Goal: Information Seeking & Learning: Compare options

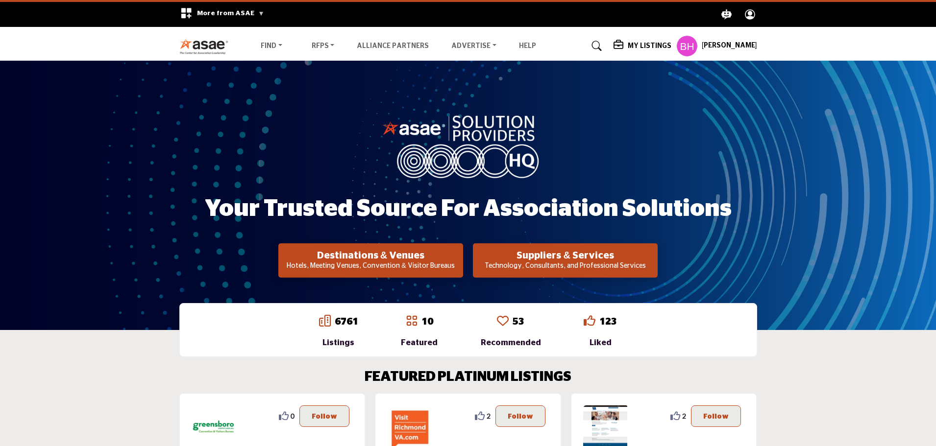
click at [631, 45] on div "My Listings" at bounding box center [642, 46] width 58 height 12
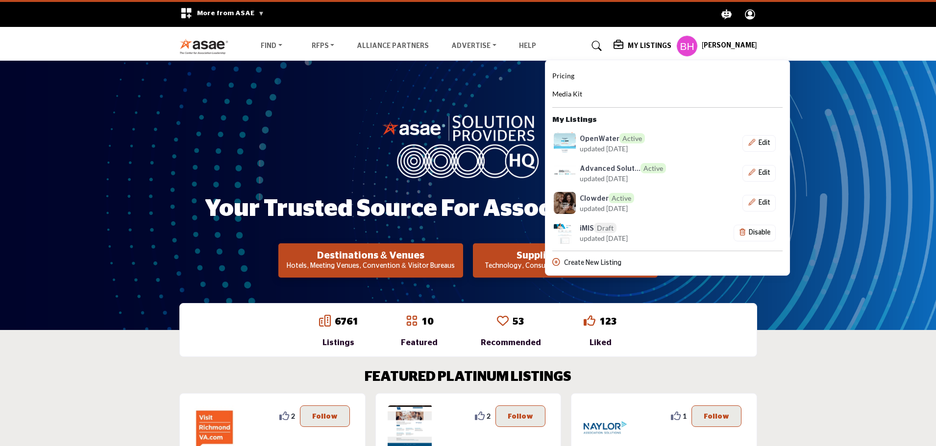
click at [567, 79] on span "Pricing" at bounding box center [563, 76] width 22 height 8
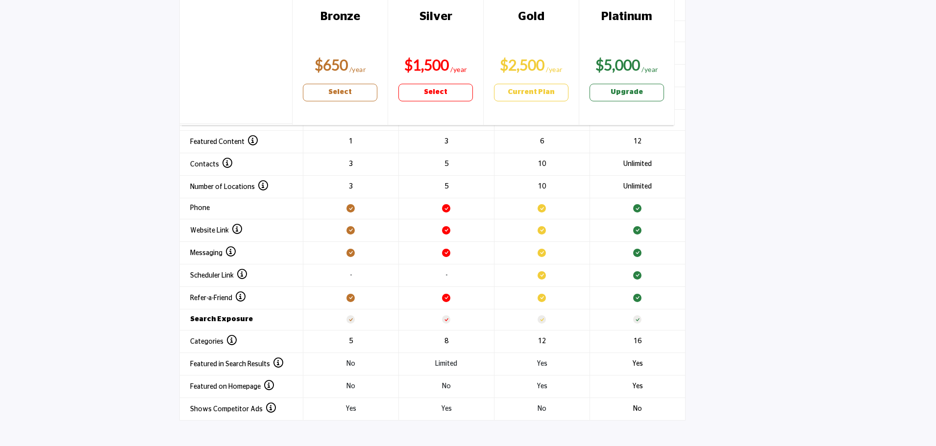
scroll to position [1274, 0]
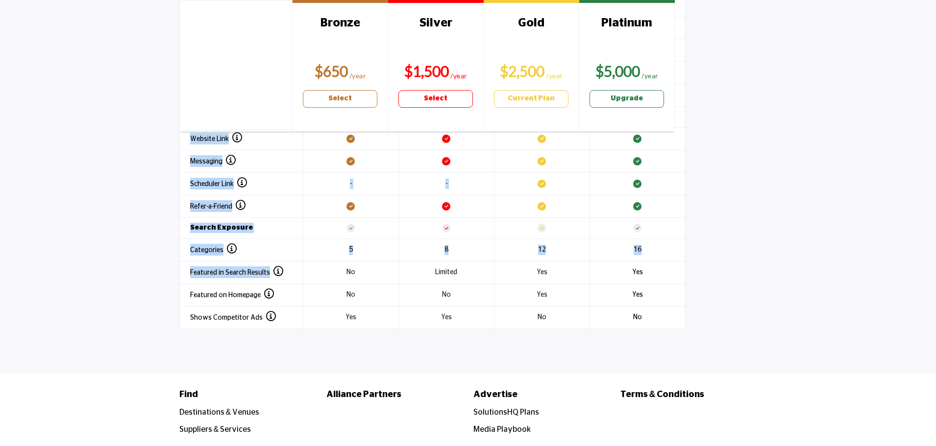
drag, startPoint x: 296, startPoint y: 263, endPoint x: 185, endPoint y: 263, distance: 110.7
click at [167, 263] on section "Header 1 Bronze $650 Select Silver $1,500 Select Gold $2,500 Current Plan" at bounding box center [468, 65] width 936 height 576
click at [186, 263] on th "Featured in Search Results Stand out from the competition with a priority listi…" at bounding box center [240, 272] width 123 height 23
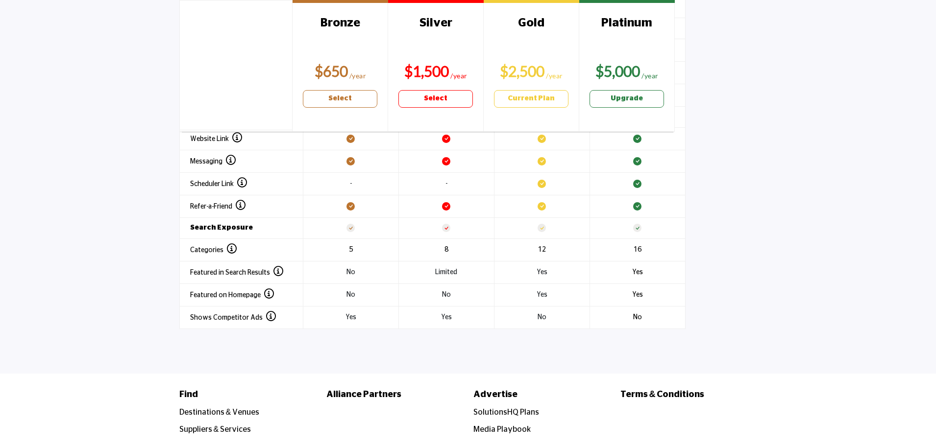
click at [175, 266] on div "Header 1 Bronze $650 Select" at bounding box center [468, 65] width 588 height 576
drag, startPoint x: 545, startPoint y: 267, endPoint x: 481, endPoint y: 271, distance: 63.3
click at [481, 271] on tr "Featured in Search Results Stand out from the competition with a priority listi…" at bounding box center [431, 272] width 505 height 23
click at [481, 290] on td "No" at bounding box center [446, 295] width 96 height 23
drag, startPoint x: 446, startPoint y: 307, endPoint x: 399, endPoint y: 311, distance: 47.1
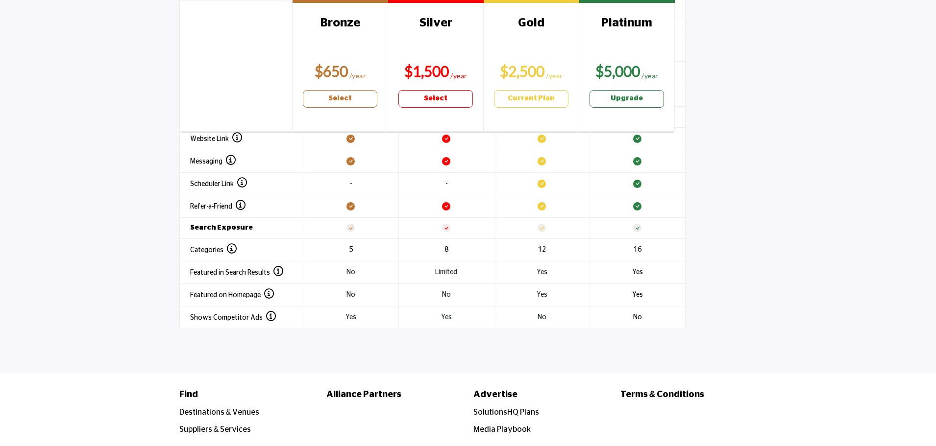
click at [398, 310] on td "Yes" at bounding box center [446, 317] width 96 height 23
click at [236, 314] on span "Shows Competitor Ads" at bounding box center [233, 317] width 86 height 7
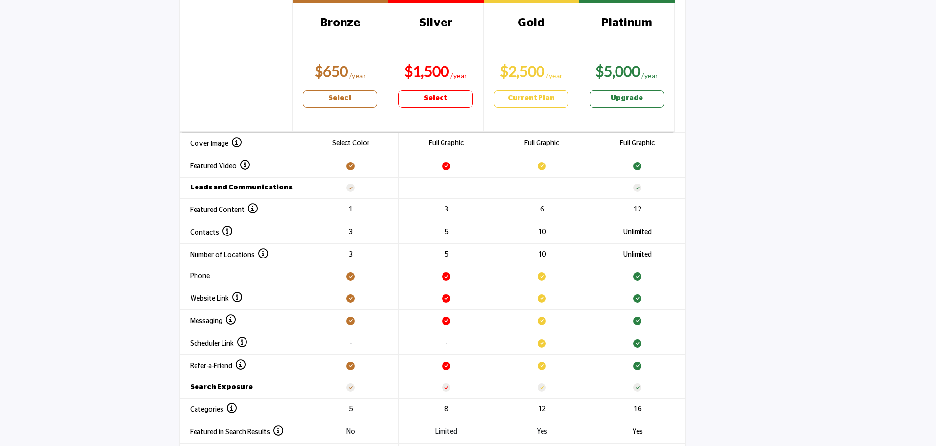
scroll to position [1016, 0]
